Goal: Find contact information: Find contact information

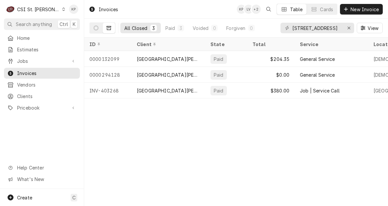
click at [53, 8] on div "C CSI St. [PERSON_NAME]" at bounding box center [35, 9] width 63 height 13
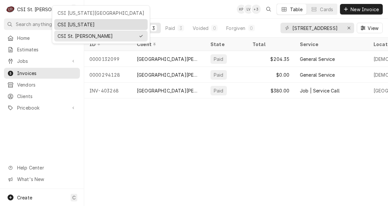
click at [81, 22] on div "CSI [US_STATE]" at bounding box center [101, 24] width 87 height 7
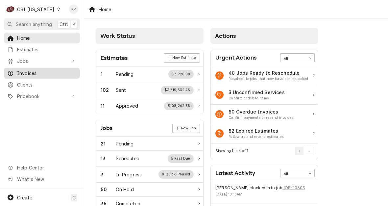
click at [32, 71] on span "Invoices" at bounding box center [47, 73] width 60 height 7
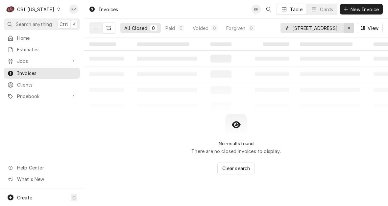
click at [348, 29] on icon "Erase input" at bounding box center [349, 28] width 4 height 5
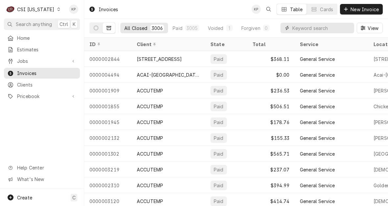
click at [316, 26] on input "Dynamic Content Wrapper" at bounding box center [321, 28] width 59 height 11
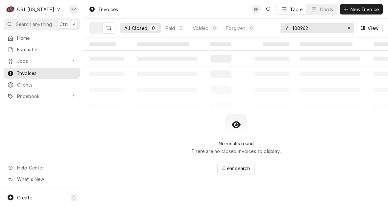
click at [111, 28] on button "Dynamic Content Wrapper" at bounding box center [109, 28] width 12 height 11
click at [92, 27] on button "Dynamic Content Wrapper" at bounding box center [96, 28] width 12 height 11
click at [136, 28] on div "All Open" at bounding box center [133, 28] width 19 height 7
click at [149, 26] on div "0" at bounding box center [150, 28] width 4 height 7
click at [137, 26] on div "All Open" at bounding box center [133, 28] width 19 height 7
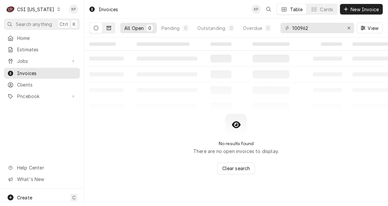
click at [105, 29] on button "Dynamic Content Wrapper" at bounding box center [109, 28] width 12 height 11
click at [109, 27] on icon "Dynamic Content Wrapper" at bounding box center [109, 28] width 5 height 5
click at [108, 29] on icon "Dynamic Content Wrapper" at bounding box center [109, 28] width 5 height 5
click at [97, 28] on icon "Dynamic Content Wrapper" at bounding box center [96, 28] width 5 height 5
drag, startPoint x: 309, startPoint y: 28, endPoint x: 280, endPoint y: 30, distance: 28.6
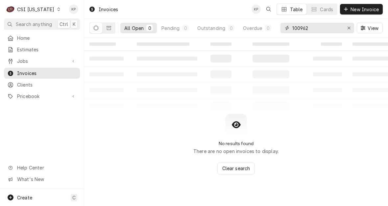
click at [280, 30] on div "100962" at bounding box center [317, 28] width 74 height 11
type input "1"
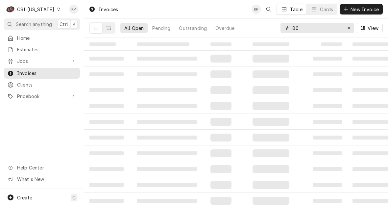
type input "0"
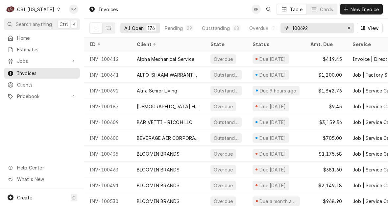
type input "100692"
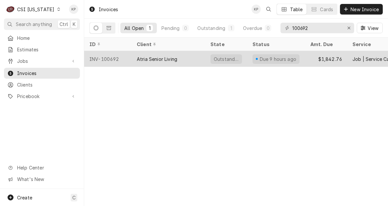
click at [110, 57] on div "INV-100692" at bounding box center [107, 59] width 47 height 16
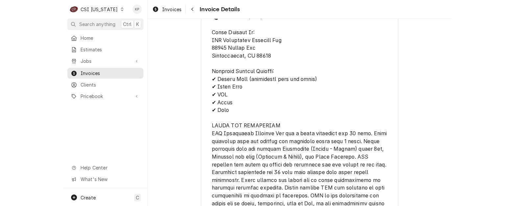
scroll to position [1324, 0]
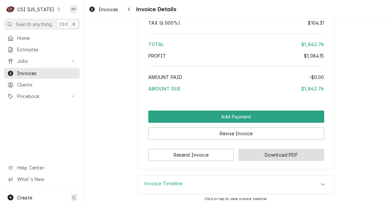
click at [269, 155] on button "Download PDF" at bounding box center [281, 155] width 86 height 12
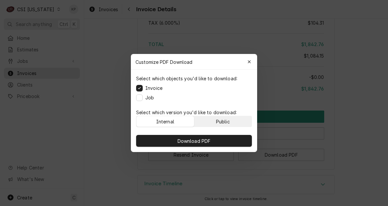
click at [227, 121] on div "Public" at bounding box center [223, 121] width 14 height 7
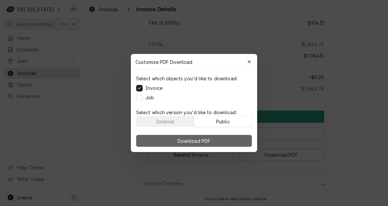
click at [226, 139] on button "Download PDF" at bounding box center [194, 141] width 116 height 12
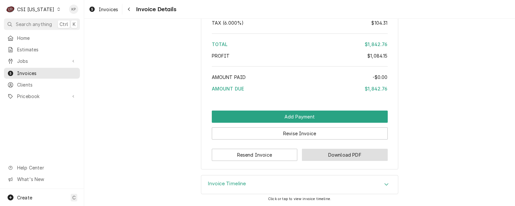
click at [328, 152] on button "Download PDF" at bounding box center [345, 155] width 86 height 12
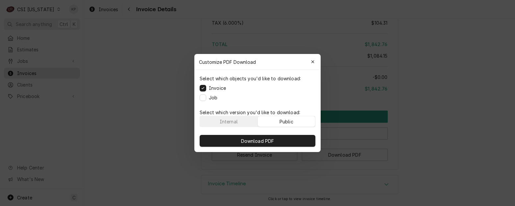
click at [272, 122] on button "Public" at bounding box center [287, 121] width 58 height 11
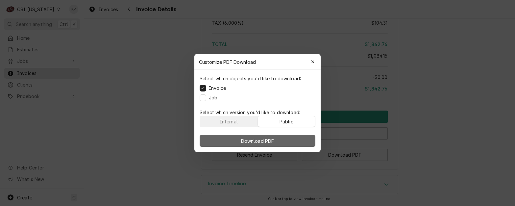
click at [268, 138] on span "Download PDF" at bounding box center [258, 140] width 36 height 7
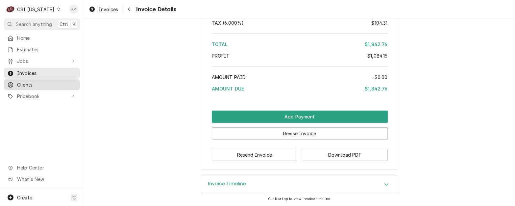
drag, startPoint x: 24, startPoint y: 84, endPoint x: 37, endPoint y: 82, distance: 13.0
click at [24, 84] on span "Clients" at bounding box center [47, 84] width 60 height 7
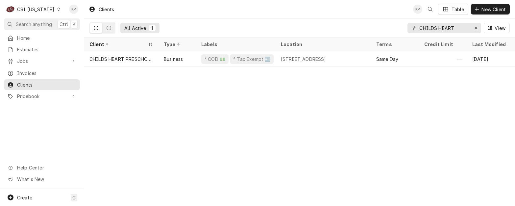
click at [126, 58] on div "CHILDS HEART PRESCHOOL" at bounding box center [121, 59] width 64 height 7
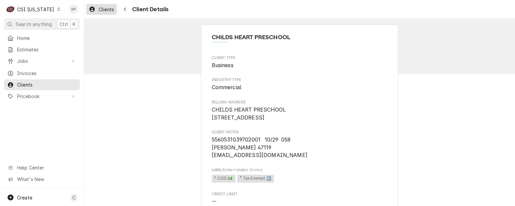
click at [102, 8] on span "Clients" at bounding box center [106, 9] width 15 height 7
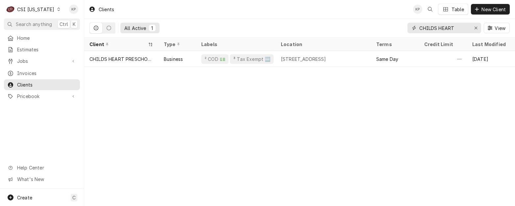
drag, startPoint x: 476, startPoint y: 27, endPoint x: 433, endPoint y: 28, distance: 43.1
click at [475, 27] on icon "Erase input" at bounding box center [476, 28] width 4 height 5
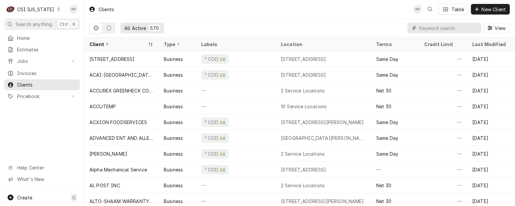
paste input "Atria Senior Living"
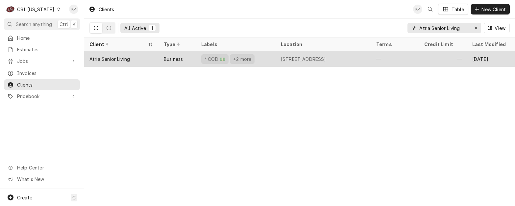
type input "Atria Senior Living"
click at [103, 59] on div "Atria Senior Living" at bounding box center [109, 59] width 40 height 7
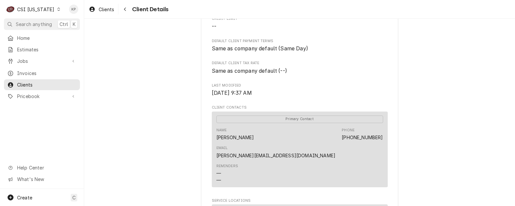
scroll to position [197, 0]
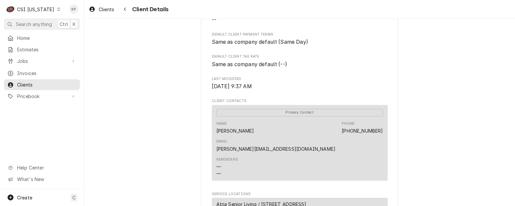
drag, startPoint x: 409, startPoint y: 140, endPoint x: 387, endPoint y: 138, distance: 22.1
click at [408, 140] on div "Atria Senior Living Client Type Business Industry Type Commercial Billing Addre…" at bounding box center [299, 65] width 431 height 488
drag, startPoint x: 383, startPoint y: 139, endPoint x: 283, endPoint y: 140, distance: 99.6
click at [283, 140] on div "Primary Contact Name [PERSON_NAME] Phone [PHONE_NUMBER] Email [PERSON_NAME][EMA…" at bounding box center [300, 143] width 176 height 76
drag, startPoint x: 283, startPoint y: 140, endPoint x: 299, endPoint y: 147, distance: 16.8
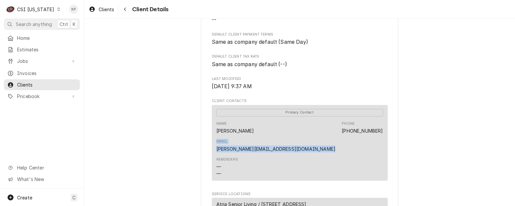
click at [293, 144] on div "Primary Contact Name [PERSON_NAME] Phone [PHONE_NUMBER] Email [PERSON_NAME][EMA…" at bounding box center [300, 143] width 176 height 76
click at [336, 146] on link "[PERSON_NAME][EMAIL_ADDRESS][DOMAIN_NAME]" at bounding box center [275, 149] width 119 height 6
click at [381, 136] on div "Primary Contact Name [PERSON_NAME] Phone [PHONE_NUMBER] Email [PERSON_NAME][EMA…" at bounding box center [300, 143] width 176 height 76
drag, startPoint x: 381, startPoint y: 138, endPoint x: 286, endPoint y: 138, distance: 95.0
click at [286, 138] on div "Primary Contact Name [PERSON_NAME] Phone [PHONE_NUMBER] Email [PERSON_NAME][EMA…" at bounding box center [300, 143] width 176 height 76
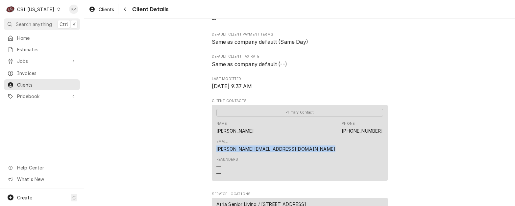
drag, startPoint x: 286, startPoint y: 138, endPoint x: 292, endPoint y: 136, distance: 6.5
copy link "[PERSON_NAME][EMAIL_ADDRESS][DOMAIN_NAME]"
click at [316, 82] on span "Last Modified" at bounding box center [300, 78] width 176 height 5
click at [118, 97] on div "Atria Senior Living Client Type Business Industry Type Commercial Billing Addre…" at bounding box center [299, 65] width 431 height 488
click at [419, 62] on div "Atria Senior Living Client Type Business Industry Type Commercial Billing Addre…" at bounding box center [299, 65] width 431 height 488
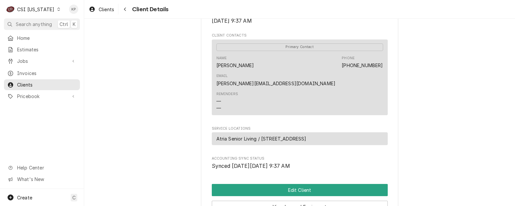
scroll to position [263, 0]
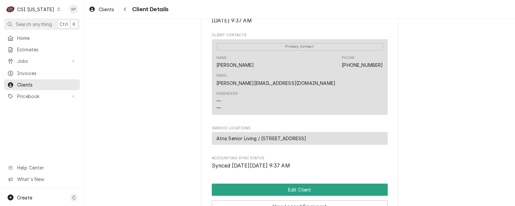
click at [325, 89] on div "Reminders — —" at bounding box center [299, 101] width 167 height 25
drag, startPoint x: 284, startPoint y: 73, endPoint x: 343, endPoint y: 73, distance: 58.2
click at [343, 73] on div "Name [PERSON_NAME] Phone [PHONE_NUMBER] Email [PERSON_NAME][EMAIL_ADDRESS][DOMA…" at bounding box center [299, 71] width 167 height 36
drag, startPoint x: 343, startPoint y: 73, endPoint x: 339, endPoint y: 80, distance: 7.6
click at [339, 89] on div "Reminders — —" at bounding box center [299, 101] width 167 height 25
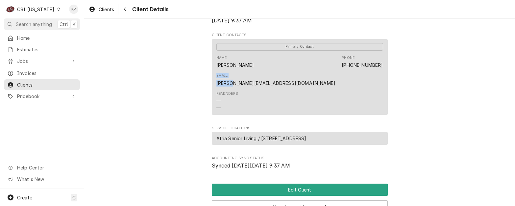
drag, startPoint x: 284, startPoint y: 72, endPoint x: 297, endPoint y: 73, distance: 12.8
click at [297, 73] on div "Name [PERSON_NAME] Phone [PHONE_NUMBER] Email [PERSON_NAME][EMAIL_ADDRESS][DOMA…" at bounding box center [299, 71] width 167 height 36
click at [295, 80] on link "[PERSON_NAME][EMAIL_ADDRESS][DOMAIN_NAME]" at bounding box center [275, 83] width 119 height 6
click at [402, 71] on div "Atria Senior Living Client Type Business Industry Type Commercial Billing Addre…" at bounding box center [299, 0] width 431 height 488
drag, startPoint x: 381, startPoint y: 73, endPoint x: 286, endPoint y: 74, distance: 95.0
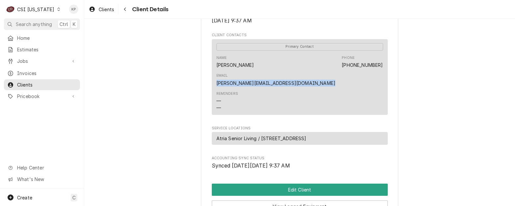
click at [286, 74] on div "Primary Contact Name [PERSON_NAME] Phone [PHONE_NUMBER] Email [PERSON_NAME][EMA…" at bounding box center [300, 77] width 176 height 76
drag, startPoint x: 286, startPoint y: 74, endPoint x: 355, endPoint y: 73, distance: 69.4
click at [283, 76] on div "Name [PERSON_NAME] Phone [PHONE_NUMBER] Email [PERSON_NAME][EMAIL_ADDRESS][DOMA…" at bounding box center [299, 71] width 167 height 36
drag, startPoint x: 381, startPoint y: 73, endPoint x: 312, endPoint y: 74, distance: 69.4
click at [312, 74] on div "Primary Contact Name [PERSON_NAME] Phone [PHONE_NUMBER] Email [PERSON_NAME][EMA…" at bounding box center [300, 77] width 176 height 76
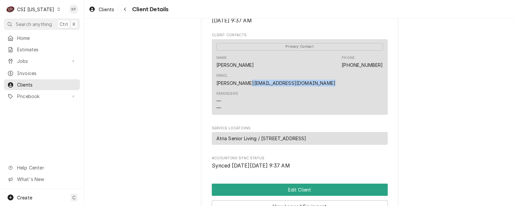
drag, startPoint x: 312, startPoint y: 74, endPoint x: 396, endPoint y: 71, distance: 84.2
click at [383, 70] on div "Primary Contact Name [PERSON_NAME] Phone [PHONE_NUMBER] Email [PERSON_NAME][EMA…" at bounding box center [300, 77] width 176 height 76
drag, startPoint x: 419, startPoint y: 71, endPoint x: 385, endPoint y: 75, distance: 33.4
click at [418, 71] on div "Atria Senior Living Client Type Business Industry Type Commercial Billing Addre…" at bounding box center [299, 0] width 431 height 488
drag, startPoint x: 382, startPoint y: 73, endPoint x: 285, endPoint y: 75, distance: 97.3
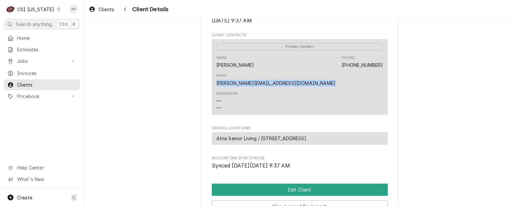
click at [285, 75] on div "Primary Contact Name [PERSON_NAME] Phone [PHONE_NUMBER] Email [PERSON_NAME][EMA…" at bounding box center [300, 77] width 176 height 76
drag, startPoint x: 285, startPoint y: 75, endPoint x: 288, endPoint y: 75, distance: 3.3
copy link "[PERSON_NAME][EMAIL_ADDRESS][DOMAIN_NAME]"
click at [27, 72] on span "Invoices" at bounding box center [47, 73] width 60 height 7
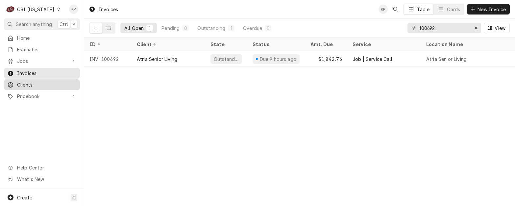
click at [35, 83] on span "Clients" at bounding box center [47, 84] width 60 height 7
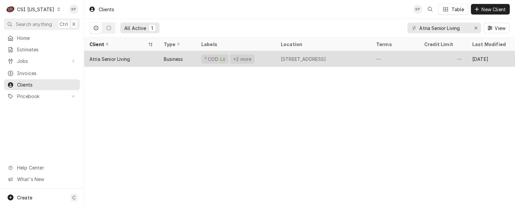
click at [126, 57] on div "Atria Senior Living" at bounding box center [109, 59] width 40 height 7
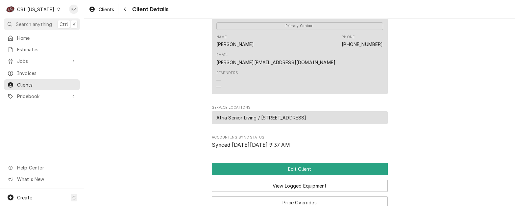
scroll to position [322, 0]
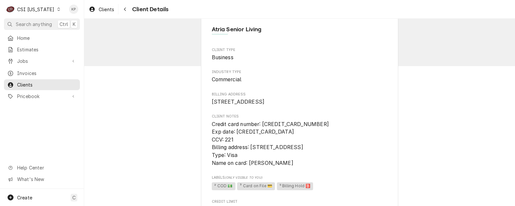
scroll to position [0, 0]
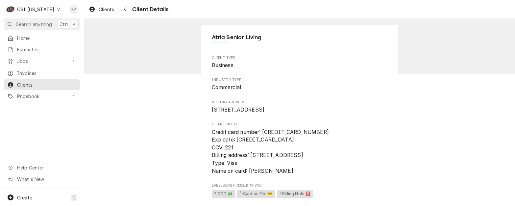
drag, startPoint x: 265, startPoint y: 37, endPoint x: 209, endPoint y: 40, distance: 56.0
copy span "Atria Senior Living"
